Goal: Task Accomplishment & Management: Manage account settings

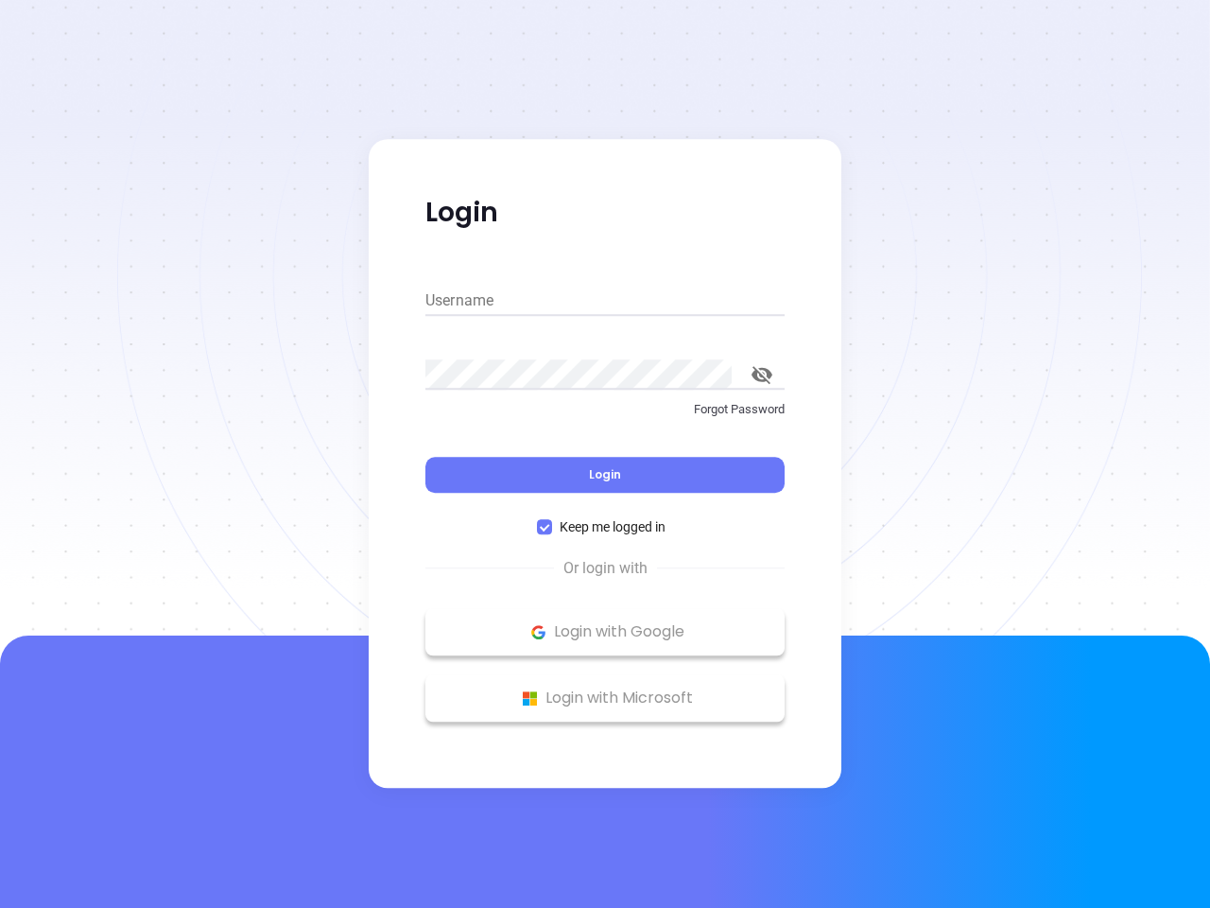
click at [605, 454] on div "Login" at bounding box center [604, 463] width 359 height 59
click at [605, 301] on input "Username" at bounding box center [604, 301] width 359 height 30
click at [762, 374] on icon "toggle password visibility" at bounding box center [762, 375] width 21 height 18
click at [605, 475] on span "Login" at bounding box center [605, 474] width 32 height 16
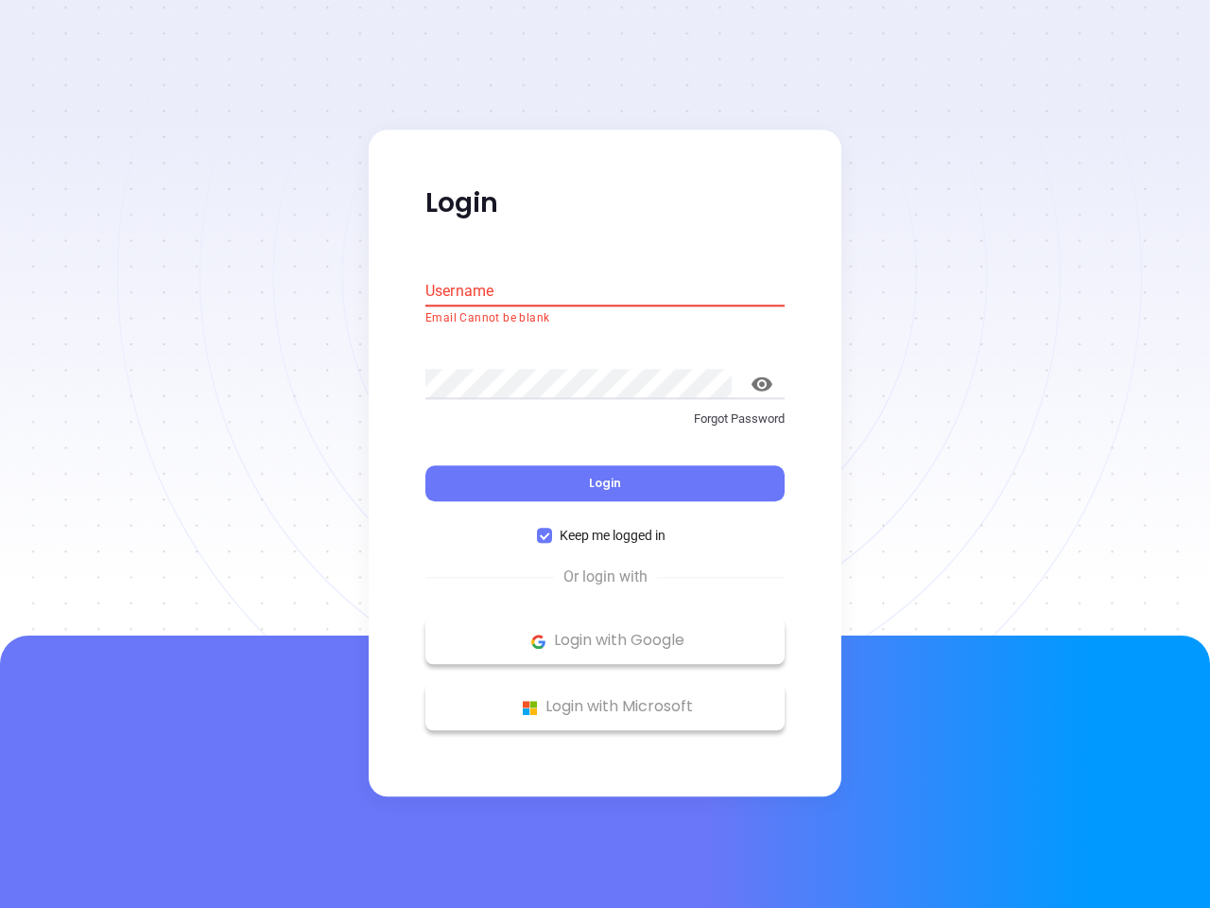
click at [605, 527] on span "Keep me logged in" at bounding box center [612, 536] width 121 height 21
click at [552, 529] on input "Keep me logged in" at bounding box center [544, 536] width 15 height 15
checkbox input "false"
click at [605, 632] on p "Login with Google" at bounding box center [605, 641] width 340 height 28
click at [605, 698] on p "Login with Microsoft" at bounding box center [605, 707] width 340 height 28
